Goal: Task Accomplishment & Management: Manage account settings

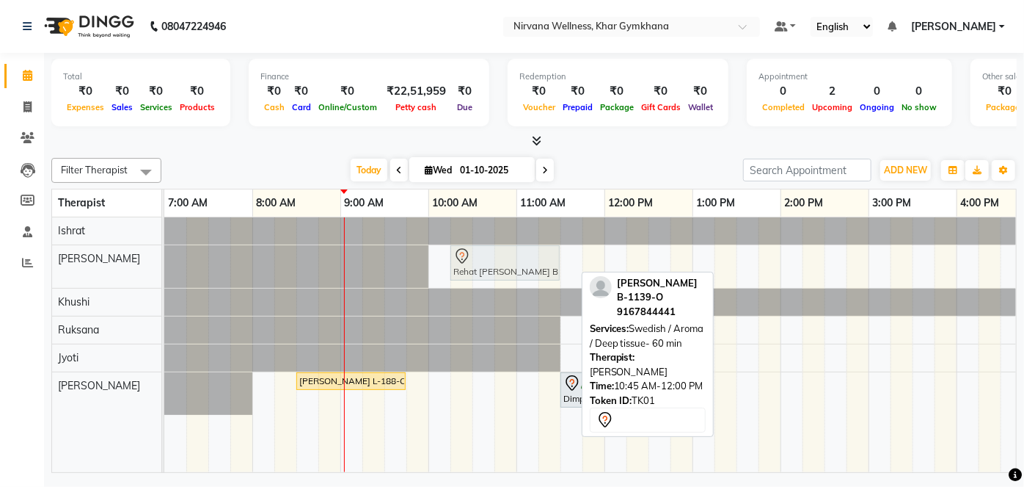
scroll to position [0, 29]
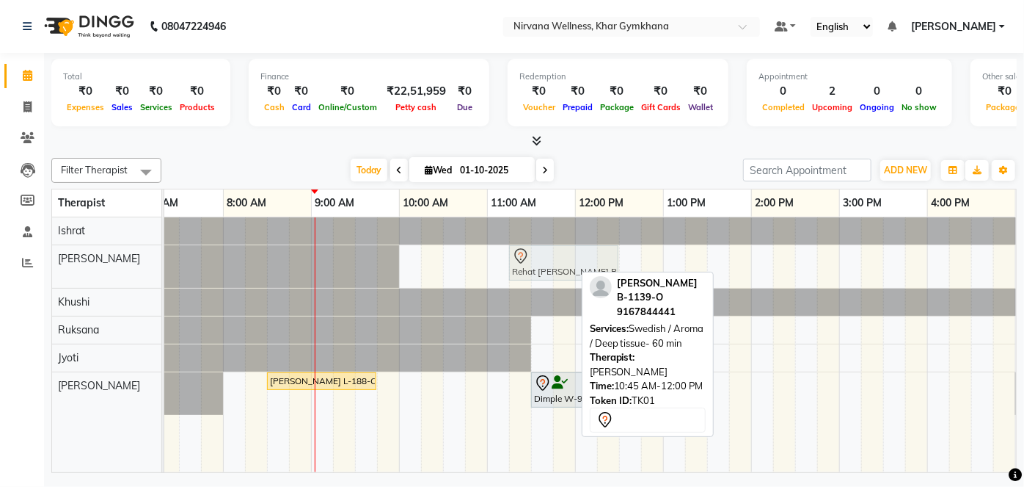
click at [135, 250] on div "Rehat Bhasin B-1139-O, TK01, 10:45 AM-12:00 PM, Swedish / Aroma / Deep tissue- …" at bounding box center [135, 266] width 0 height 43
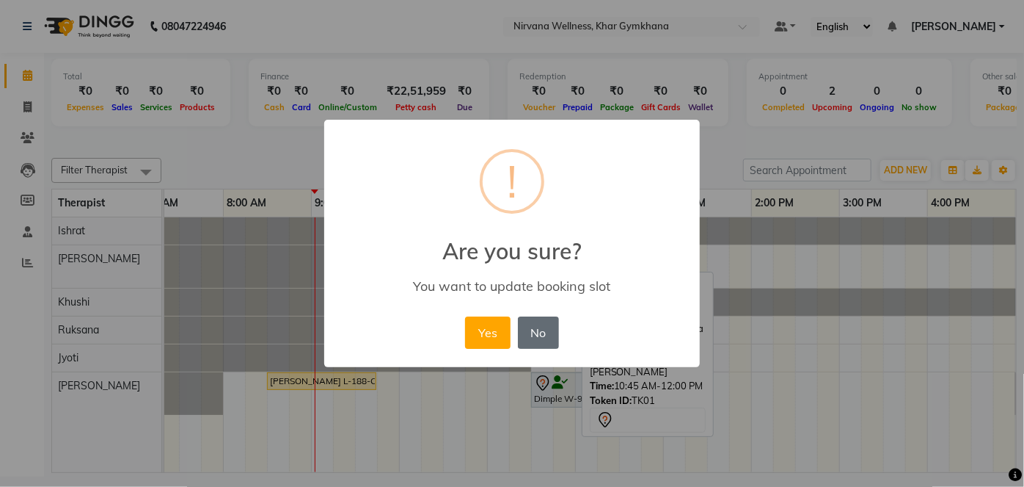
click at [542, 336] on button "No" at bounding box center [538, 332] width 41 height 32
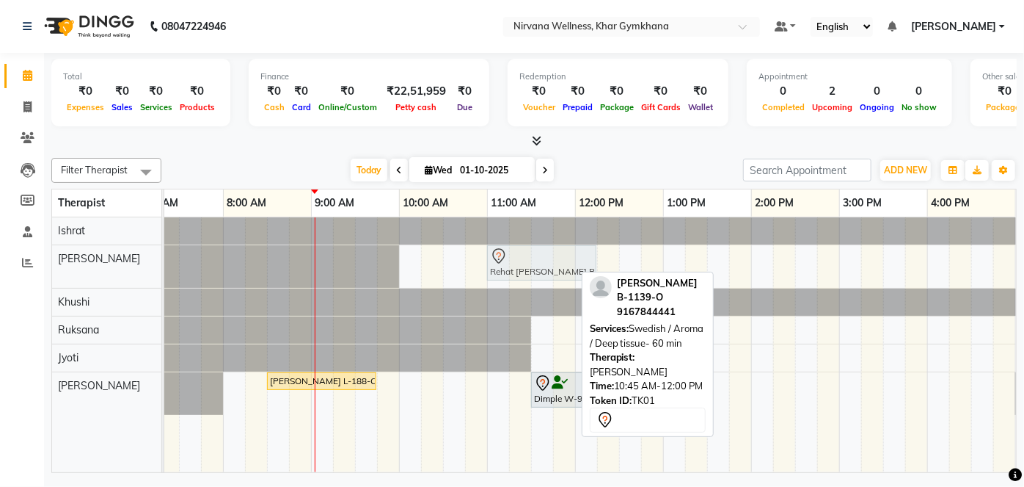
drag, startPoint x: 481, startPoint y: 255, endPoint x: 502, endPoint y: 257, distance: 21.4
click at [135, 257] on div "Rehat Bhasin B-1139-O, TK01, 10:45 AM-12:00 PM, Swedish / Aroma / Deep tissue- …" at bounding box center [135, 266] width 0 height 43
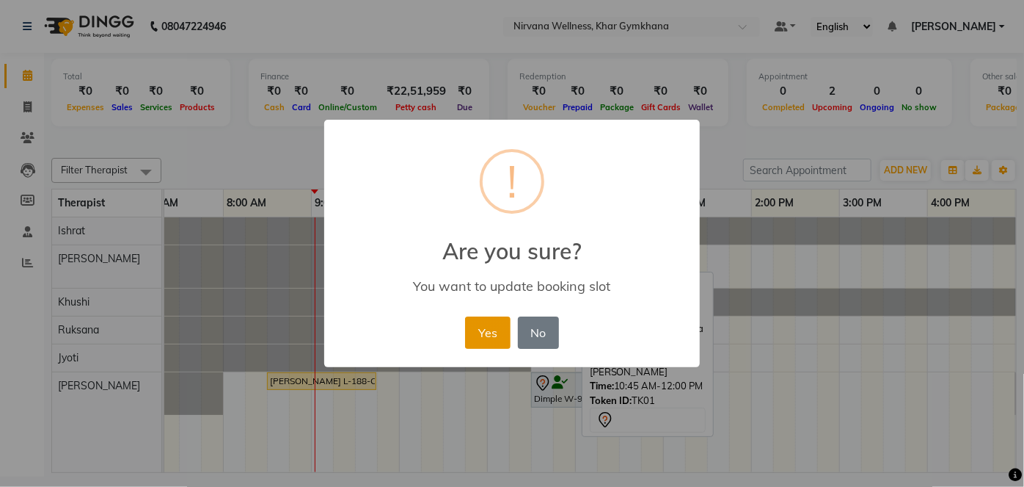
click at [495, 333] on button "Yes" at bounding box center [487, 332] width 45 height 32
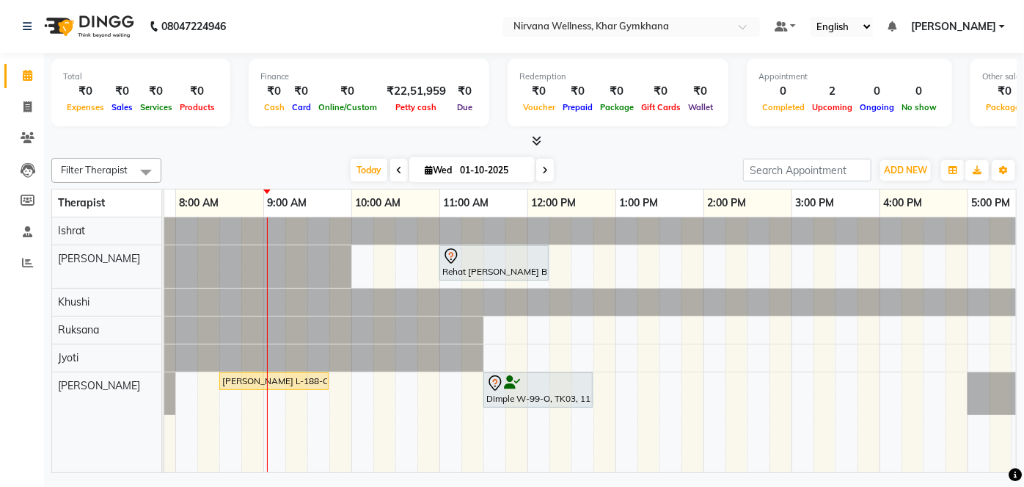
scroll to position [0, 26]
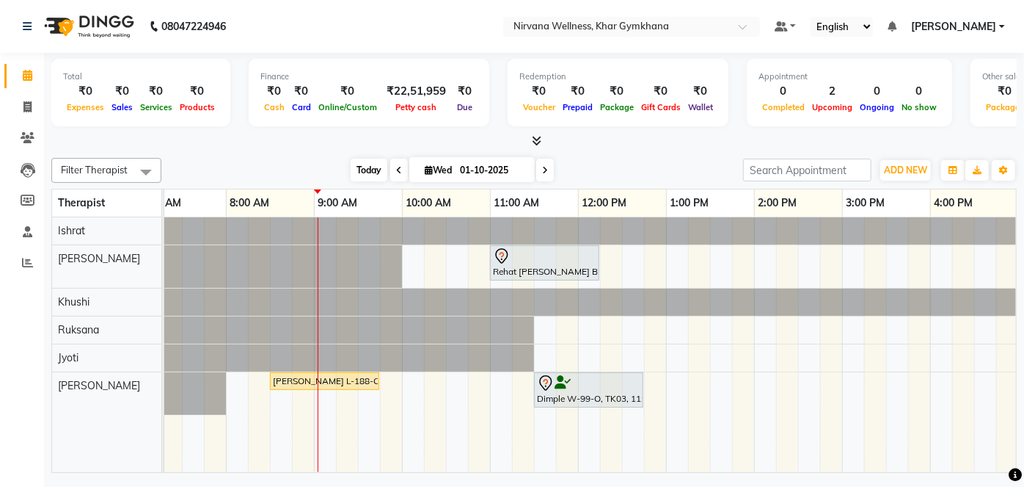
click at [368, 168] on span "Today" at bounding box center [369, 170] width 37 height 23
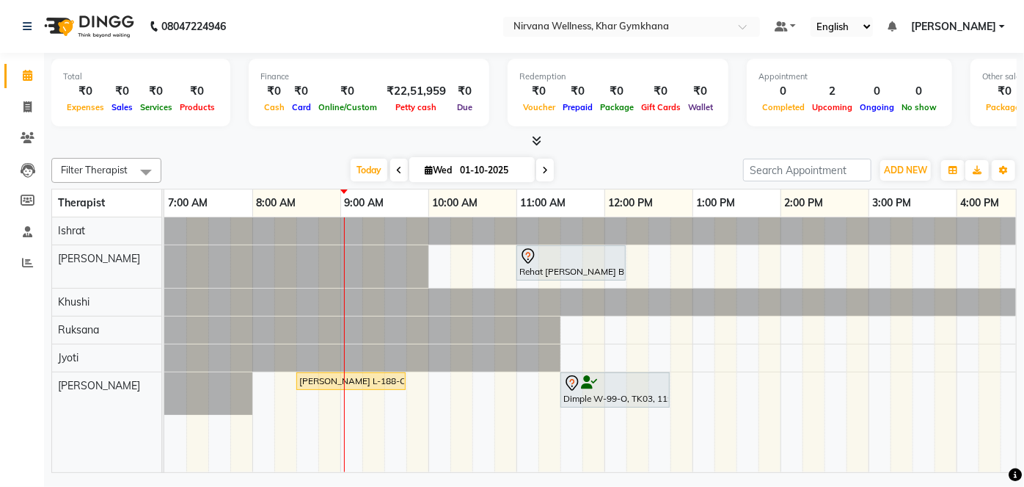
scroll to position [0, 53]
click at [372, 169] on span "Today" at bounding box center [369, 170] width 37 height 23
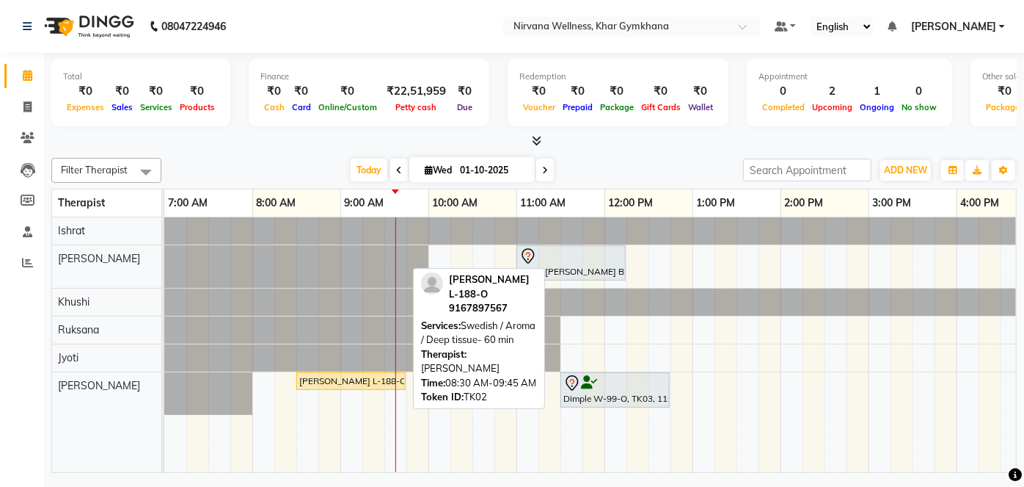
click at [332, 382] on div "[PERSON_NAME] L-188-O, TK02, 08:30 AM-09:45 AM, Swedish / Aroma / Deep tissue- …" at bounding box center [351, 380] width 106 height 13
select select "1"
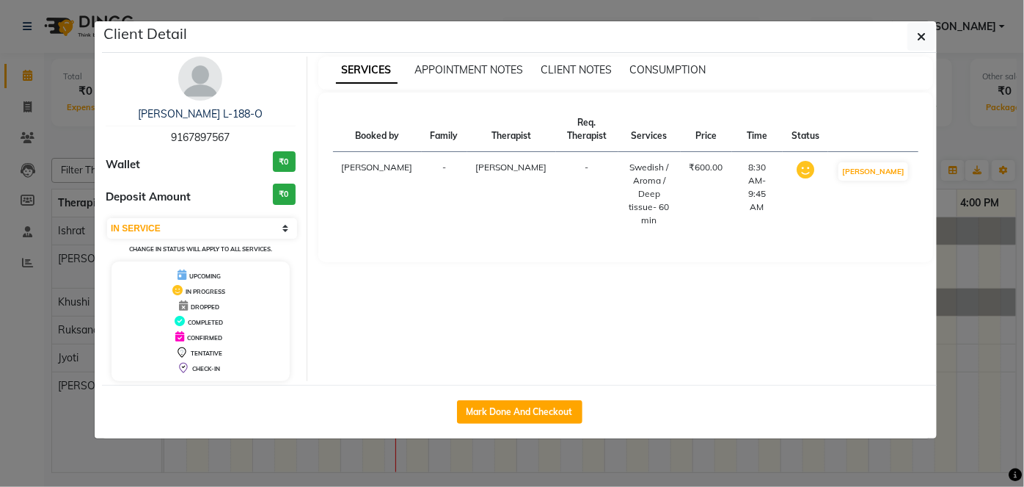
click at [558, 423] on div "Mark Done And Checkout" at bounding box center [519, 412] width 835 height 54
click at [556, 413] on button "Mark Done And Checkout" at bounding box center [519, 411] width 125 height 23
select select "6844"
select select "service"
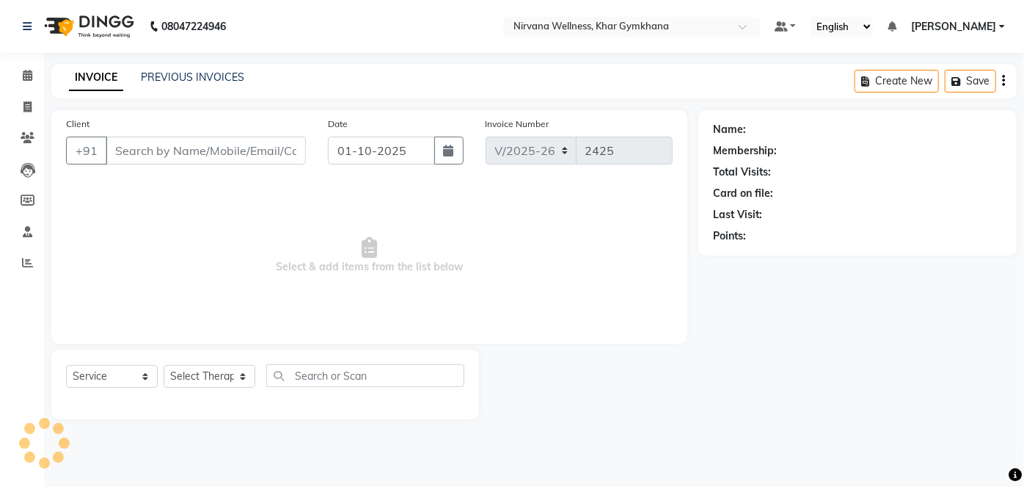
type input "9167897567"
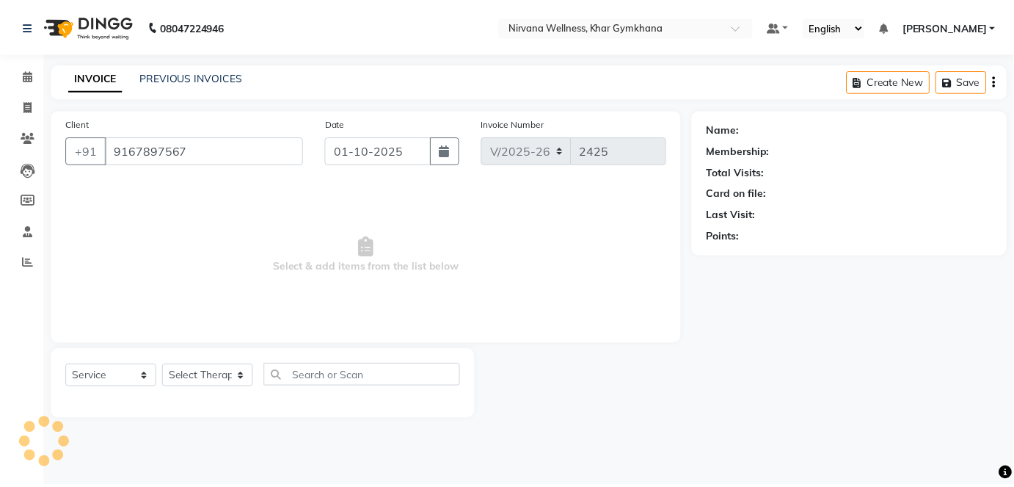
select select "79305"
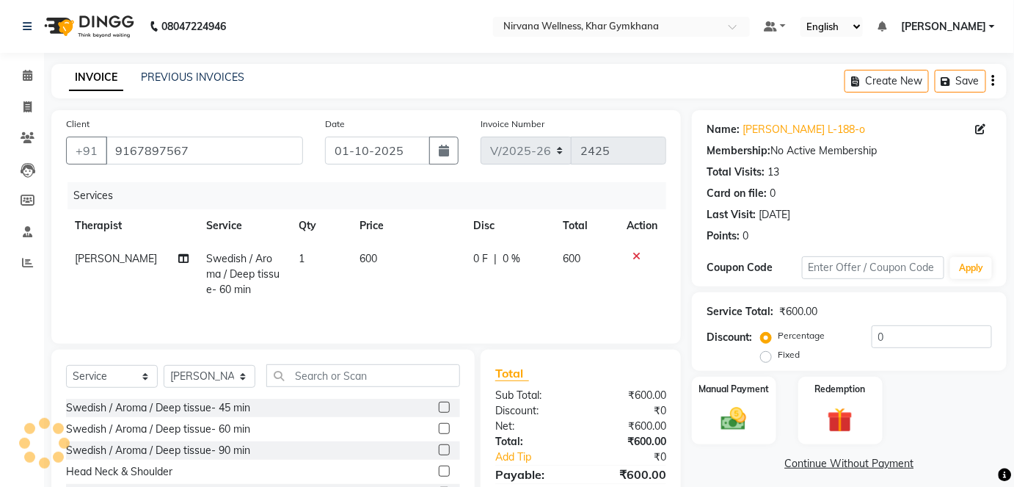
click at [746, 420] on img at bounding box center [733, 418] width 41 height 29
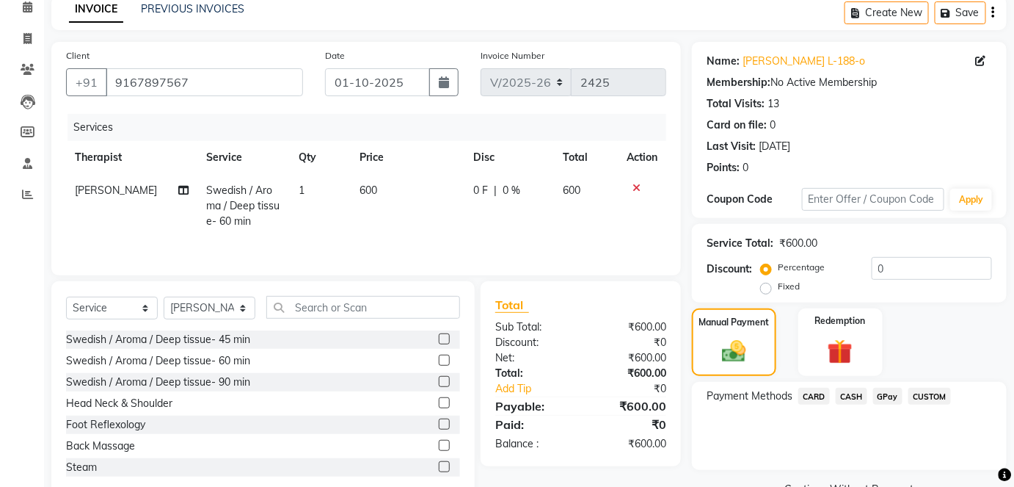
scroll to position [103, 0]
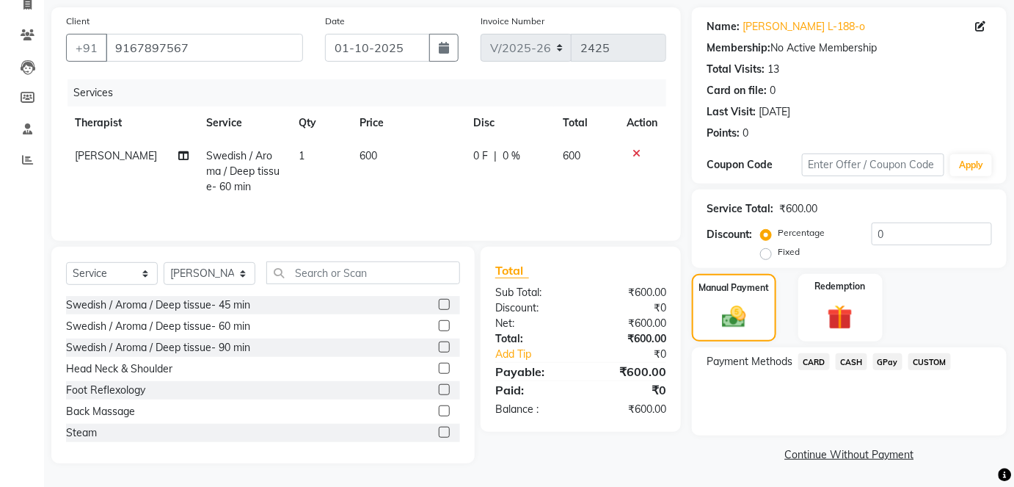
click at [857, 354] on span "CASH" at bounding box center [852, 361] width 32 height 17
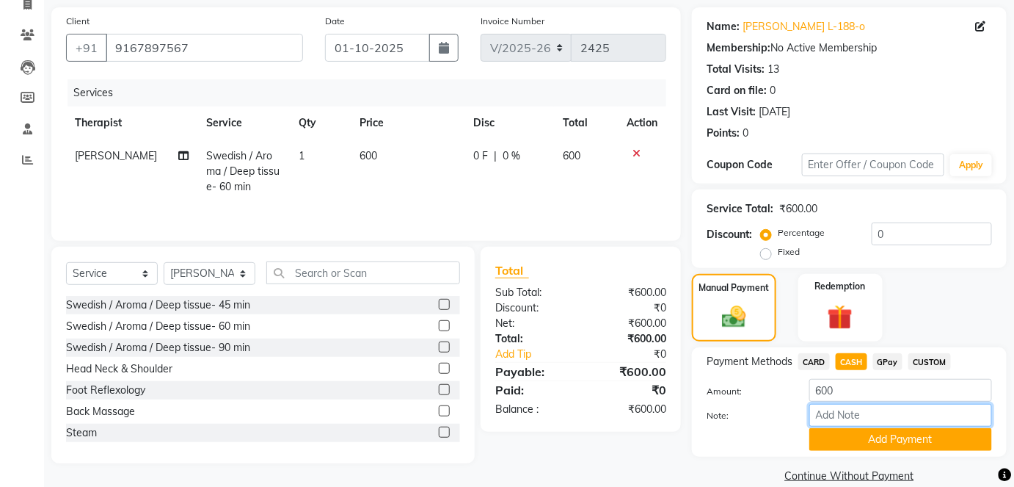
click at [835, 422] on input "Note:" at bounding box center [900, 415] width 183 height 23
paste input "HL0002736"
type input "HL0002736"
click at [878, 433] on button "Add Payment" at bounding box center [900, 439] width 183 height 23
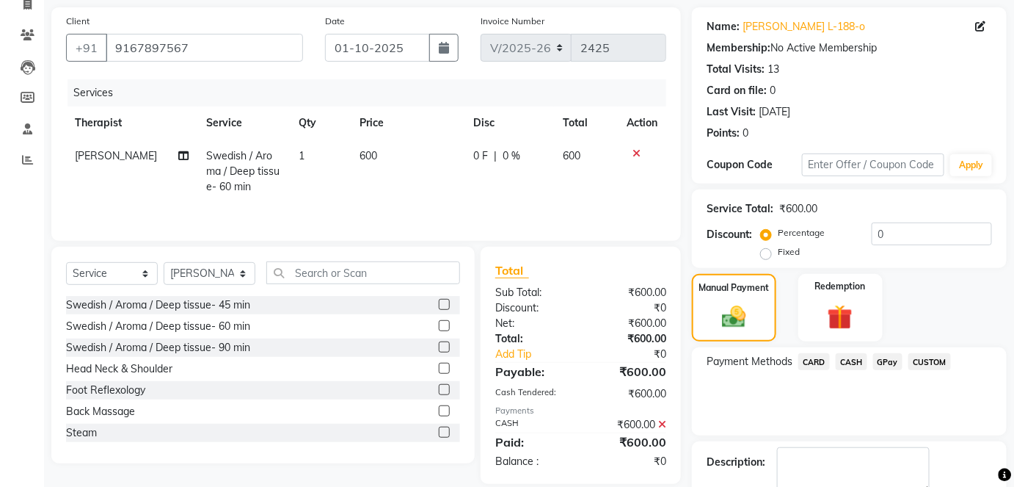
scroll to position [185, 0]
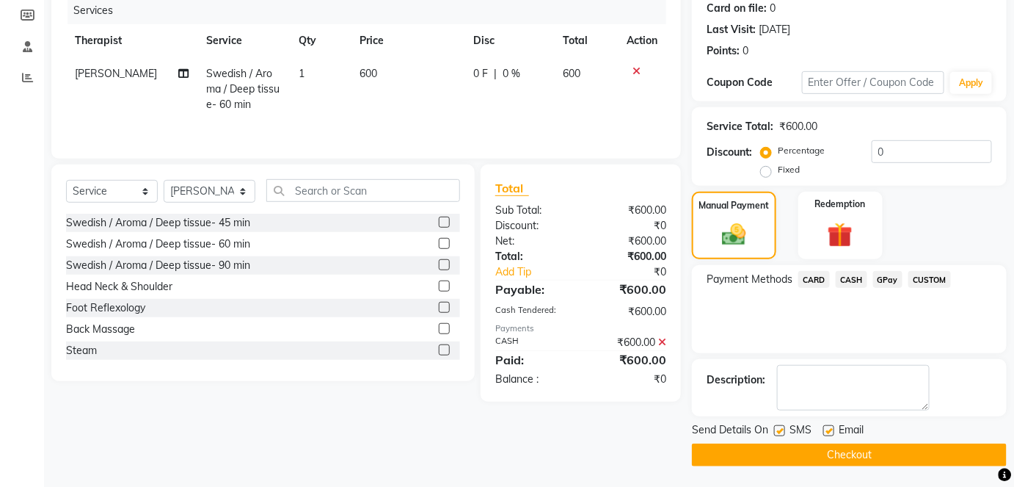
click at [874, 451] on button "Checkout" at bounding box center [849, 454] width 315 height 23
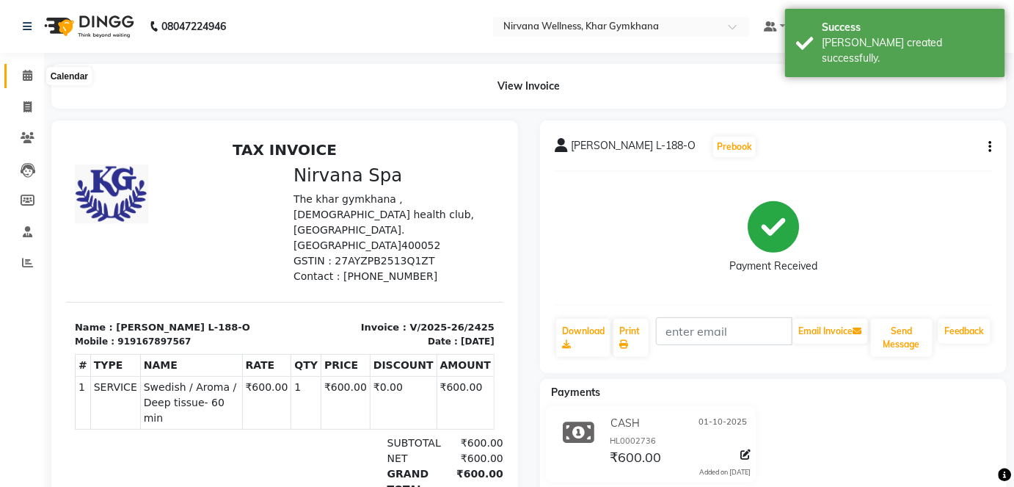
click at [23, 79] on icon at bounding box center [28, 75] width 10 height 11
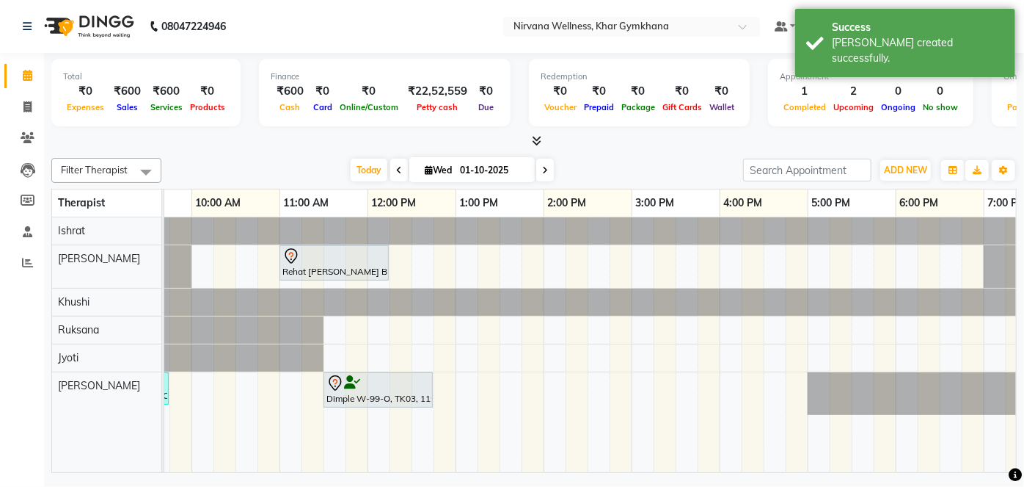
scroll to position [0, 181]
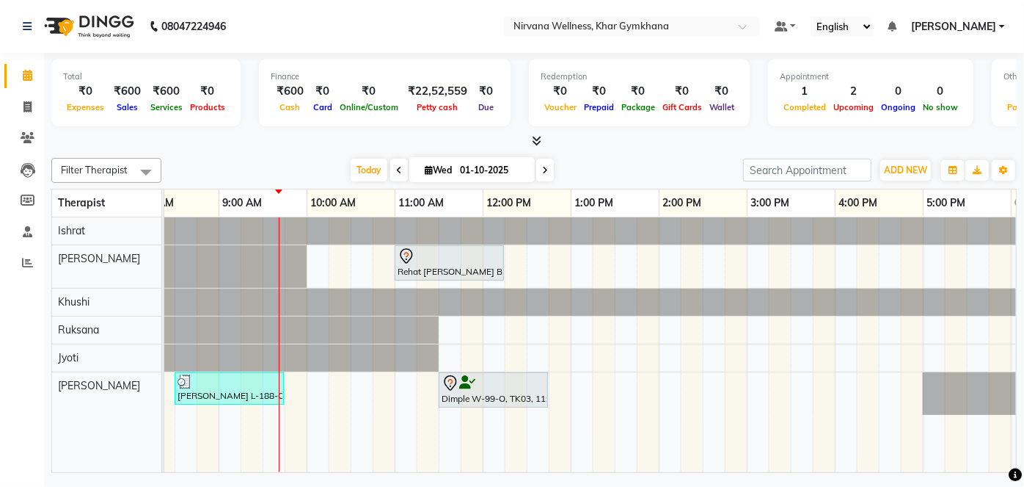
scroll to position [0, 219]
